Goal: Obtain resource: Download file/media

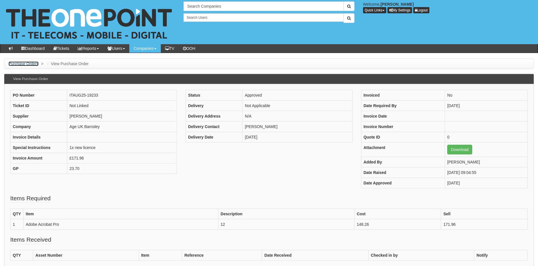
click at [20, 64] on link "Purchase Orders" at bounding box center [24, 64] width 30 height 5
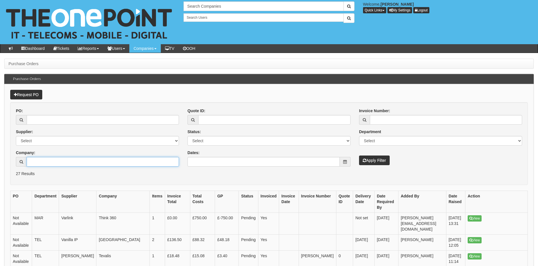
click at [60, 163] on input "Company:" at bounding box center [103, 162] width 152 height 10
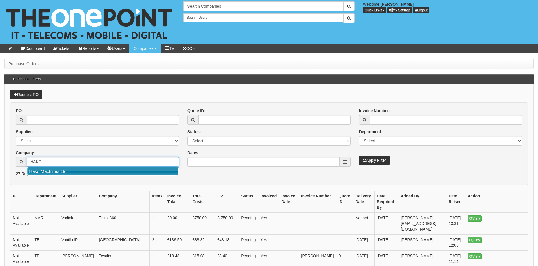
click at [57, 171] on link "Hako Machines Ltd" at bounding box center [102, 171] width 151 height 8
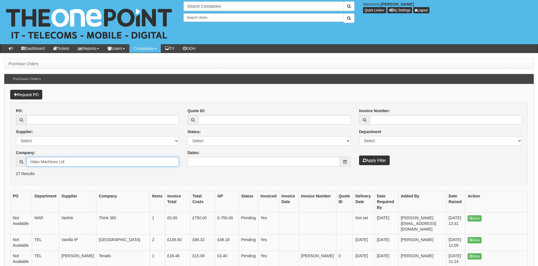
type input "Hako Machines Ltd"
click at [371, 160] on button "Apply Filter" at bounding box center [374, 161] width 31 height 10
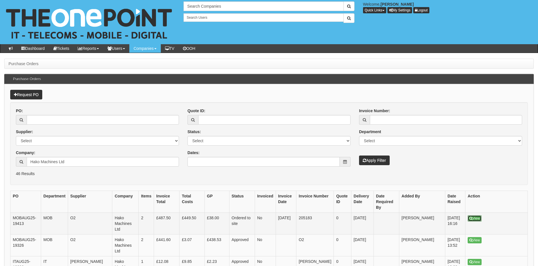
click at [477, 215] on link "View" at bounding box center [474, 218] width 14 height 6
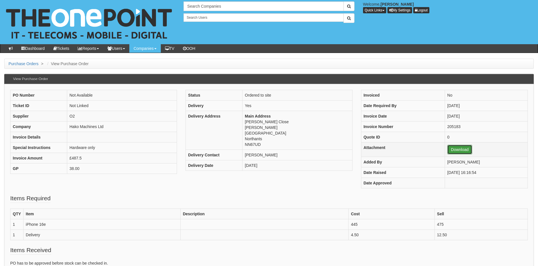
click at [454, 152] on link "Download" at bounding box center [459, 150] width 25 height 10
click at [243, 188] on div "PO Number Not Available Ticket ID Not Linked Supplier O2 Company Hako Machines …" at bounding box center [269, 142] width 526 height 104
